Goal: Information Seeking & Learning: Learn about a topic

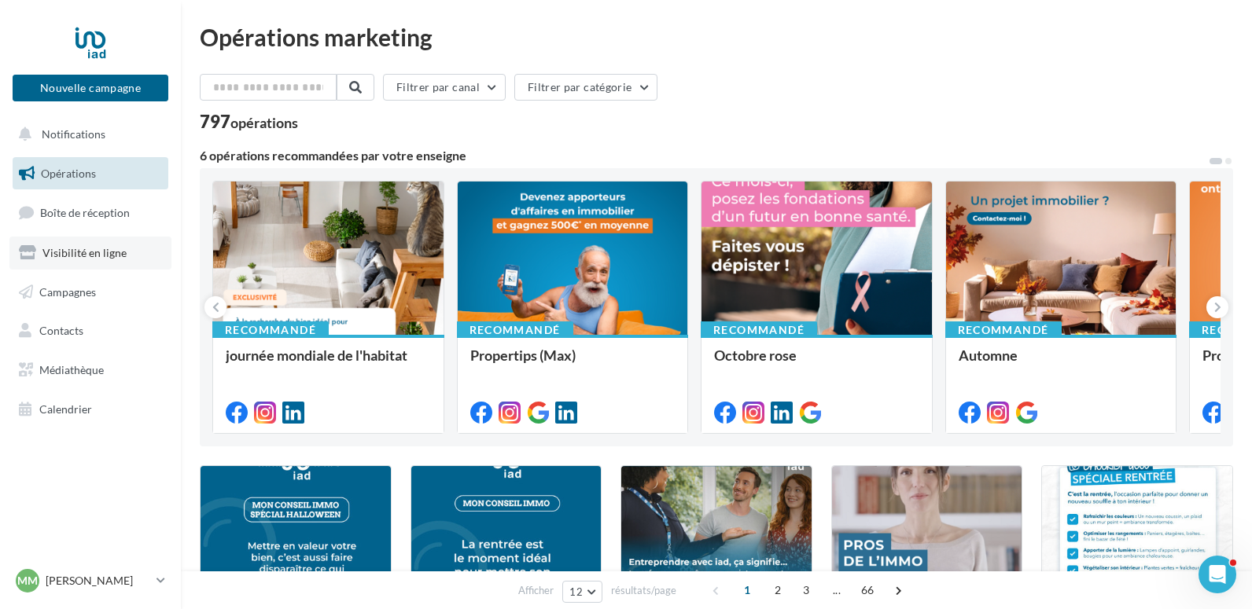
click at [95, 257] on span "Visibilité en ligne" at bounding box center [84, 252] width 84 height 13
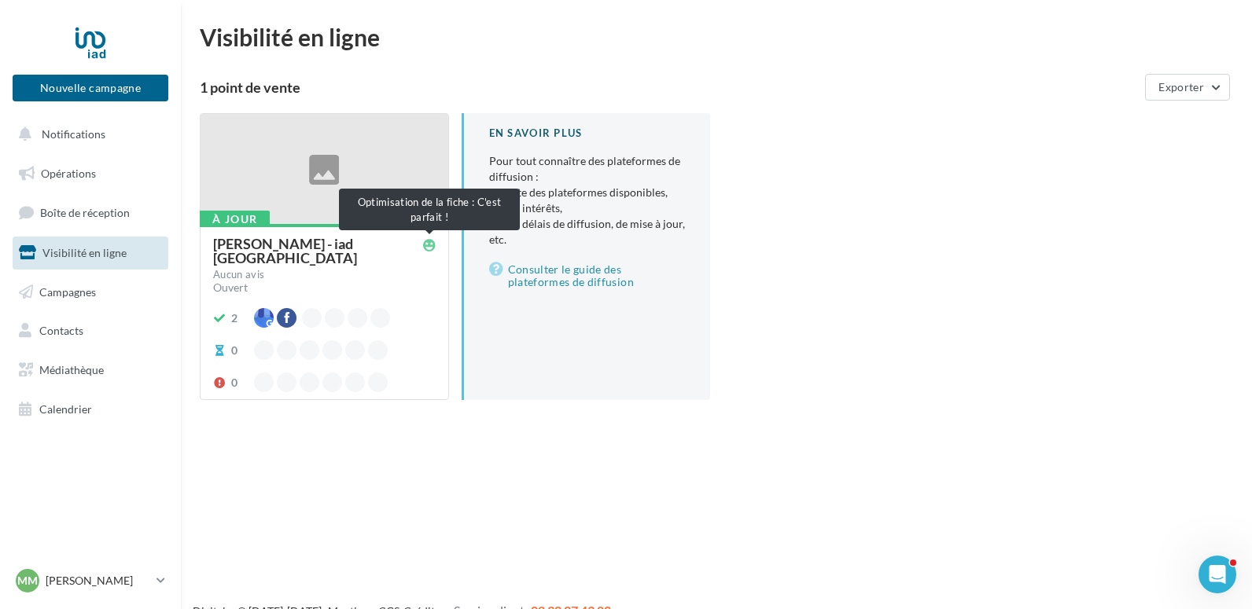
click at [430, 244] on icon at bounding box center [429, 245] width 13 height 13
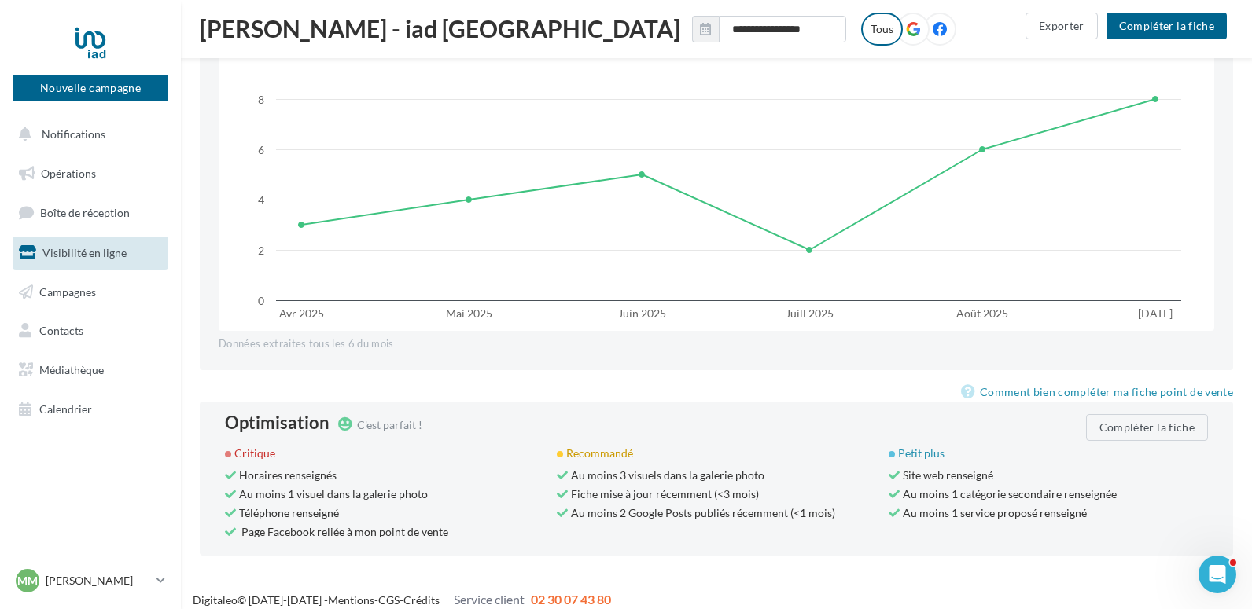
scroll to position [1142, 0]
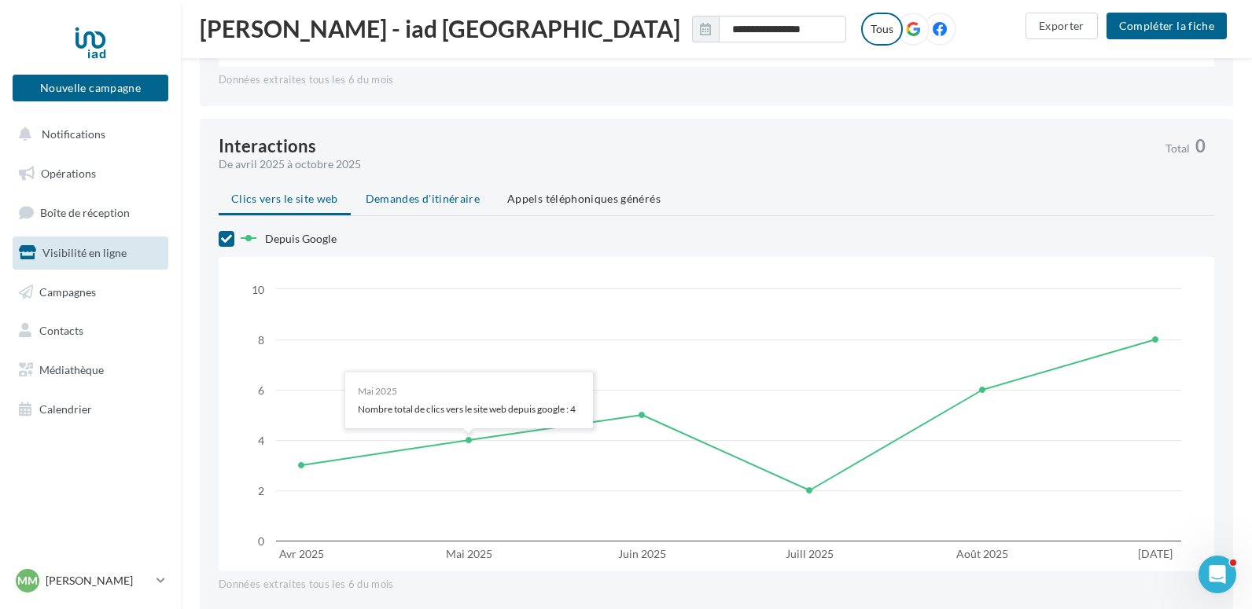
click at [465, 192] on span "Demandes d'itinéraire" at bounding box center [423, 198] width 114 height 13
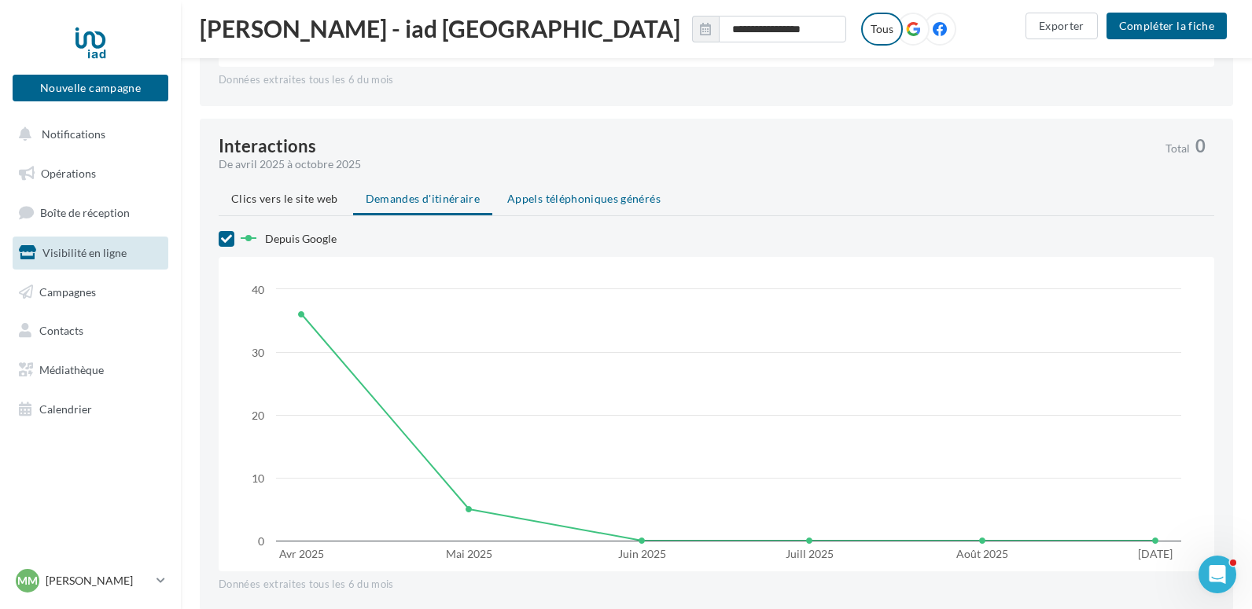
click at [550, 192] on span "Appels téléphoniques générés" at bounding box center [583, 198] width 153 height 13
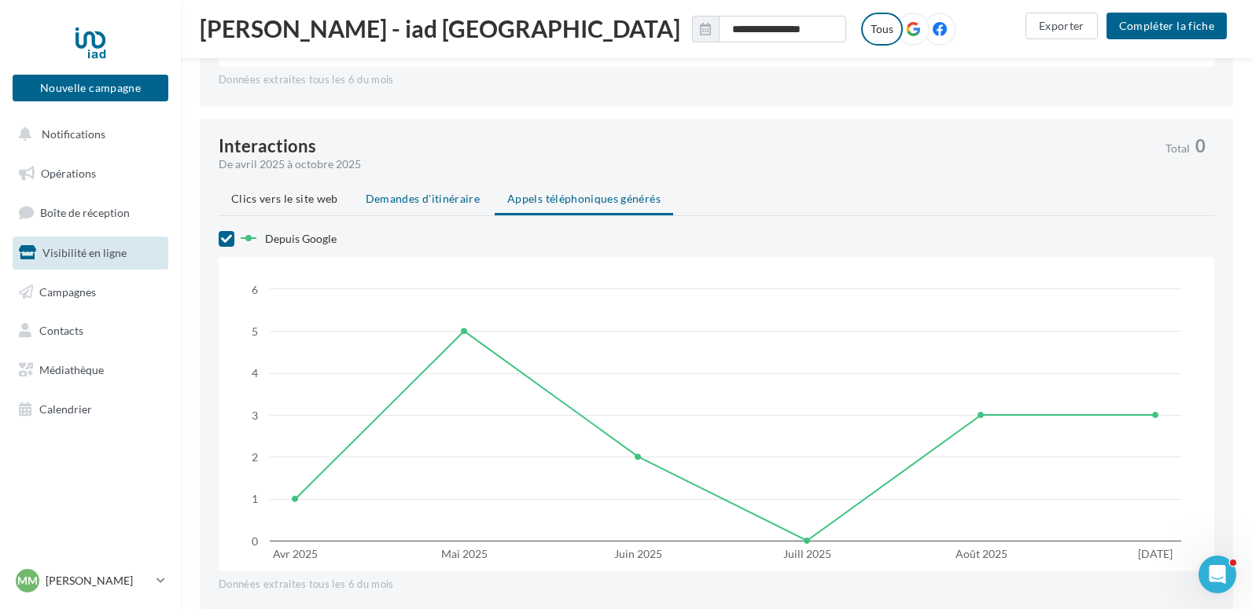
click at [445, 192] on span "Demandes d'itinéraire" at bounding box center [423, 198] width 114 height 13
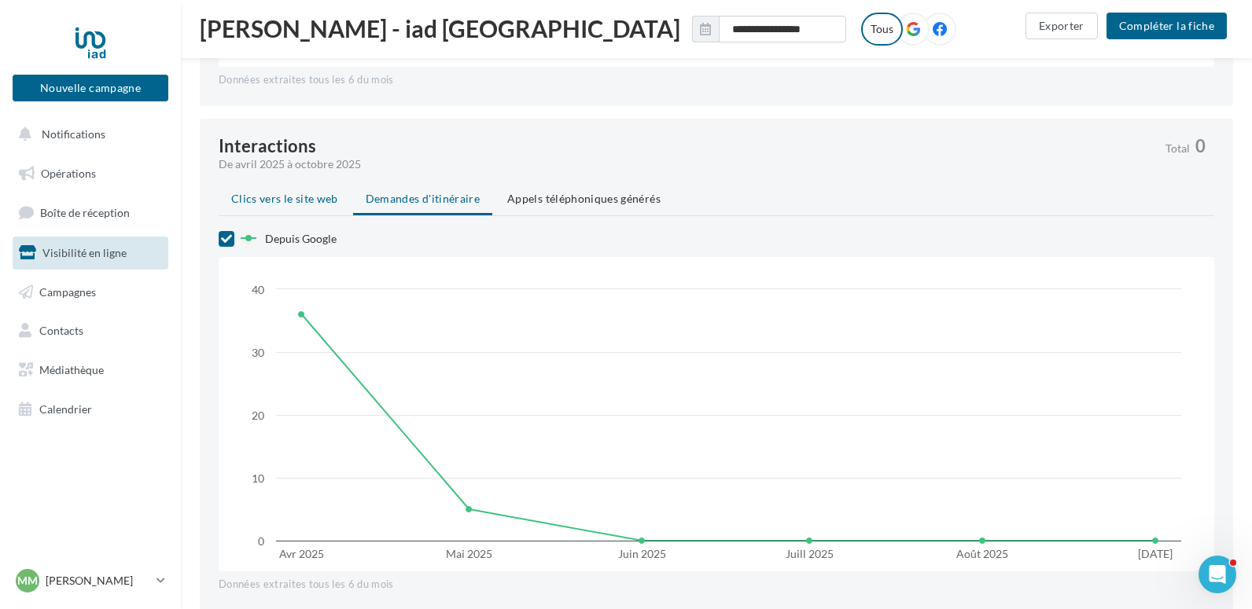
click at [314, 192] on span "Clics vers le site web" at bounding box center [284, 198] width 107 height 13
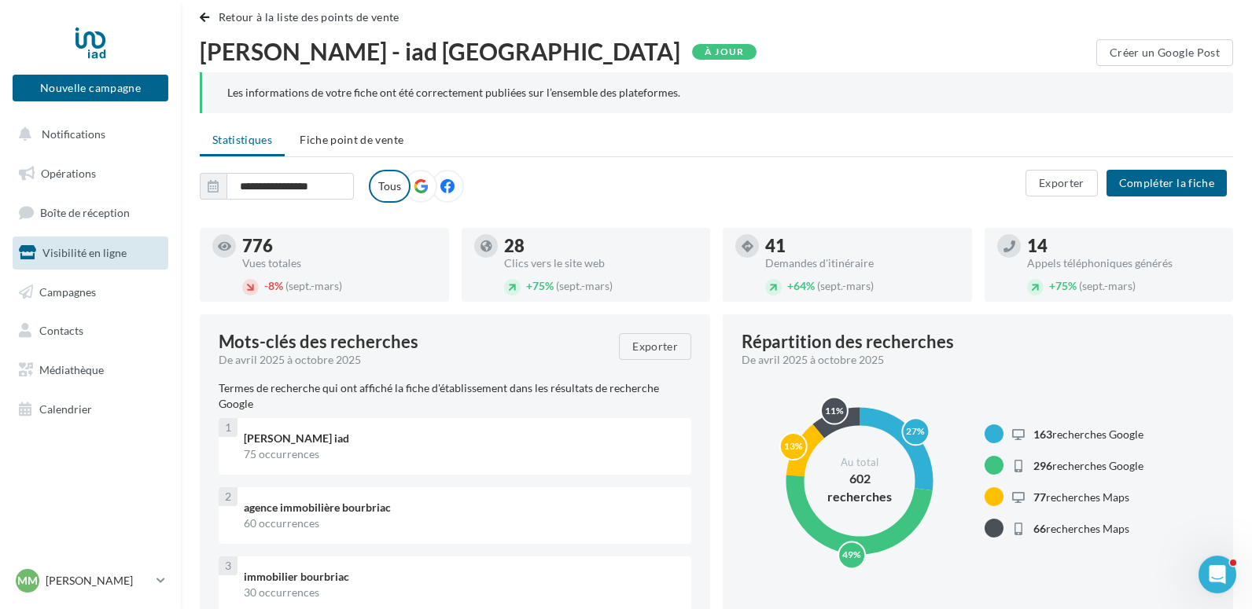
scroll to position [0, 0]
